Goal: Task Accomplishment & Management: Use online tool/utility

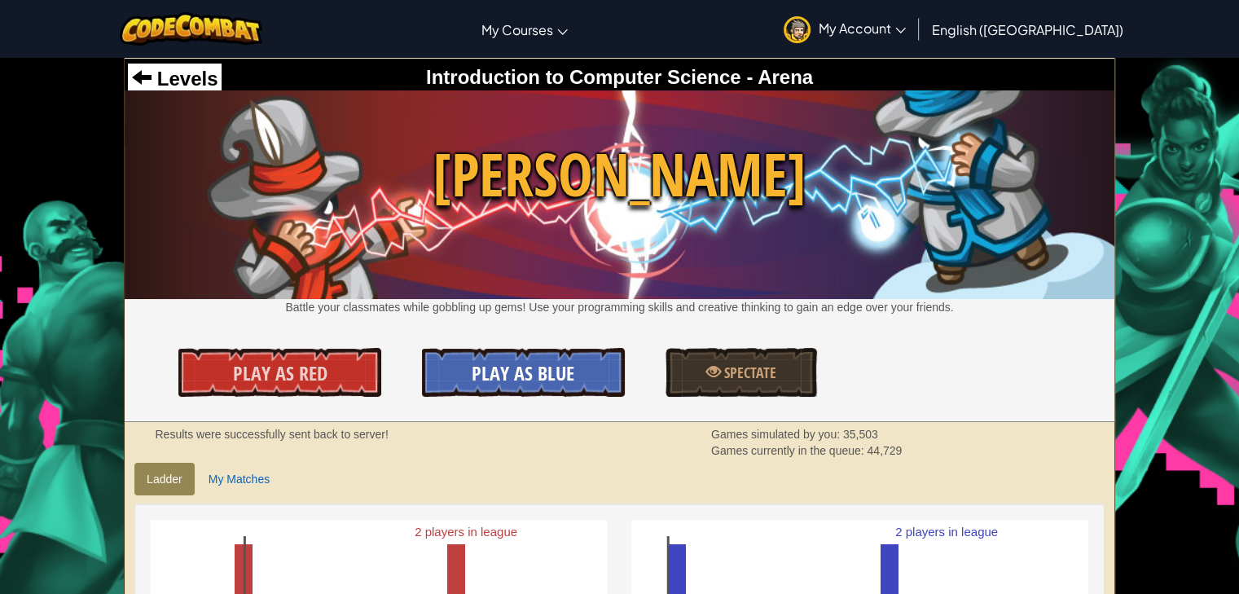
click at [555, 367] on span "Play As Blue" at bounding box center [523, 373] width 103 height 26
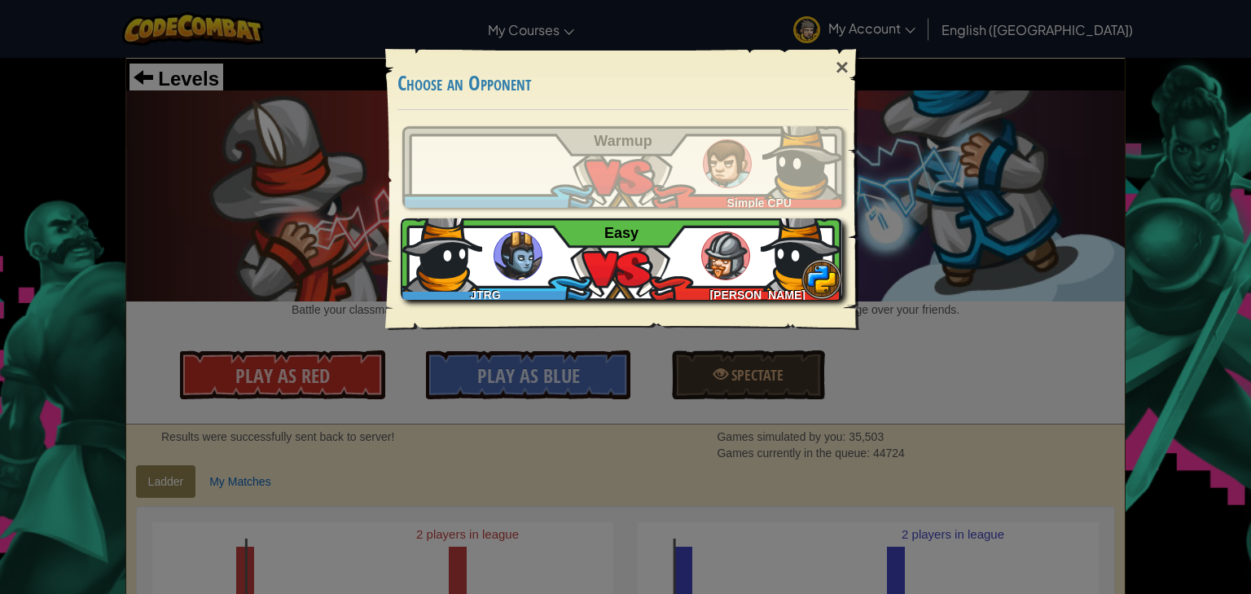
click at [657, 281] on div "JTRG Brendan A Easy" at bounding box center [621, 258] width 441 height 81
